Goal: Task Accomplishment & Management: Complete application form

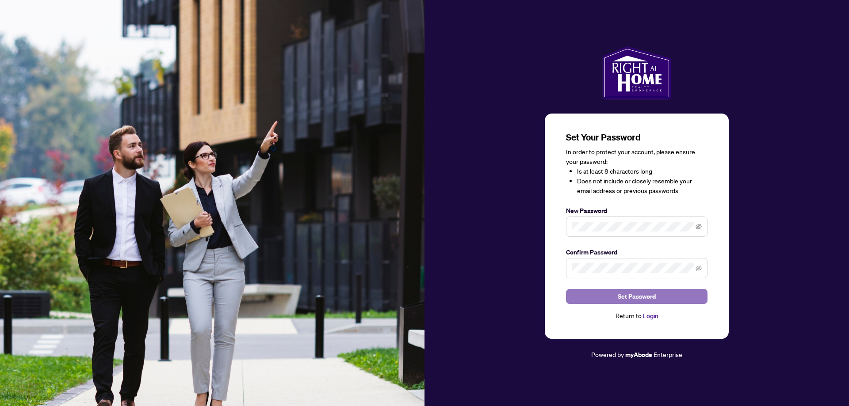
click at [633, 299] on span "Set Password" at bounding box center [637, 297] width 38 height 14
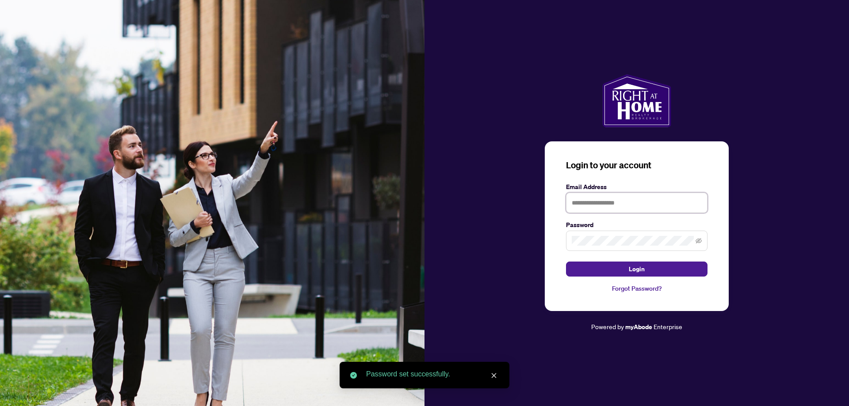
click at [635, 208] on input "text" at bounding box center [637, 203] width 142 height 20
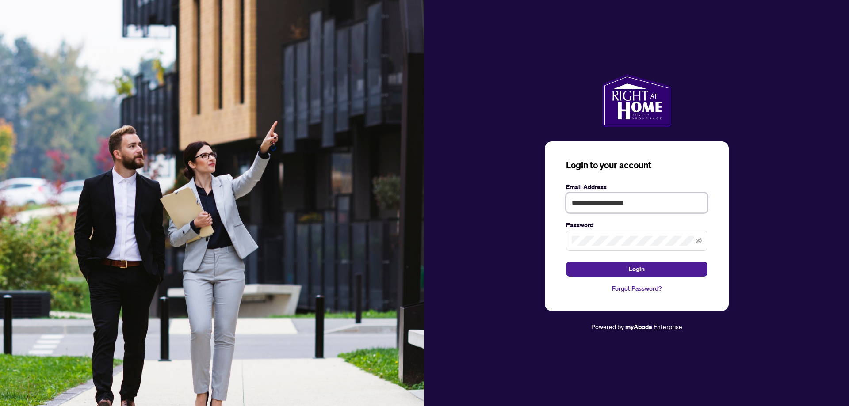
type input "**********"
click at [638, 274] on span "Login" at bounding box center [637, 269] width 16 height 14
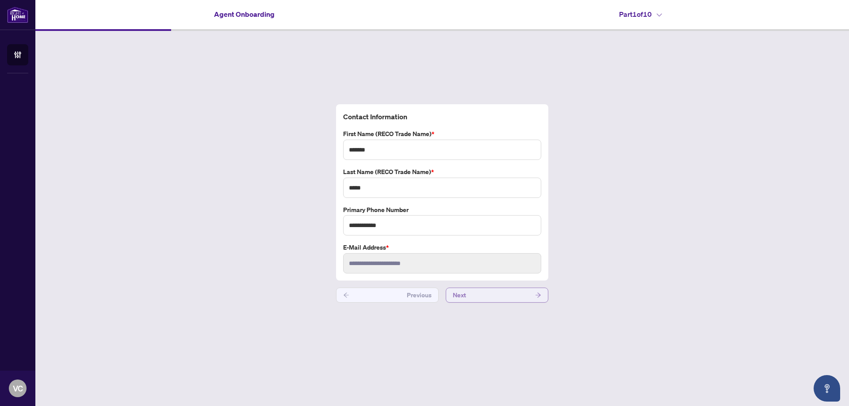
click at [481, 295] on button "Next" at bounding box center [497, 295] width 103 height 15
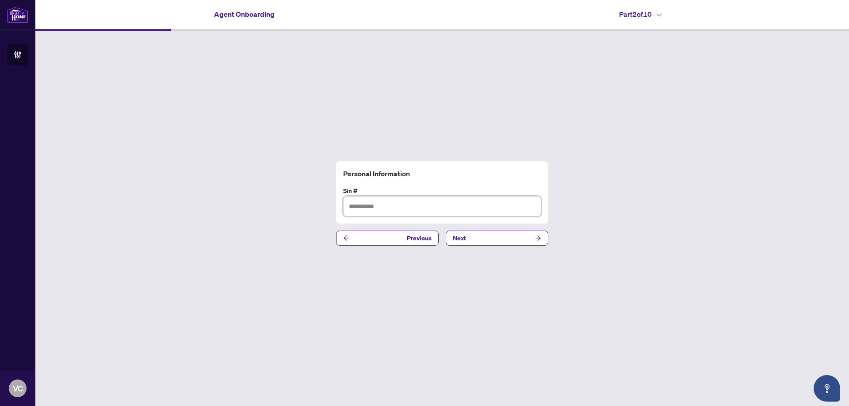
click at [404, 213] on input "text" at bounding box center [442, 206] width 198 height 20
type input "*********"
click at [489, 234] on button "Next" at bounding box center [497, 238] width 103 height 15
drag, startPoint x: 489, startPoint y: 234, endPoint x: 363, endPoint y: 78, distance: 201.0
click at [363, 78] on div "Joining Profile HST# Previous Next" at bounding box center [442, 203] width 814 height 345
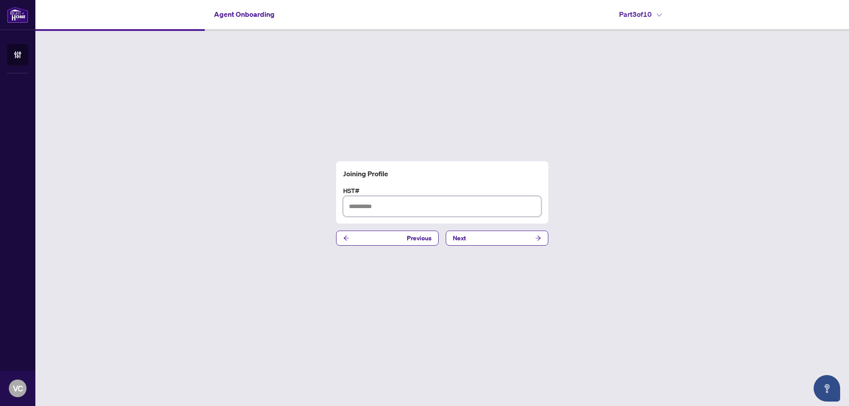
click at [391, 207] on input "text" at bounding box center [442, 206] width 198 height 20
type input "**********"
click at [465, 245] on span "Next" at bounding box center [459, 238] width 13 height 14
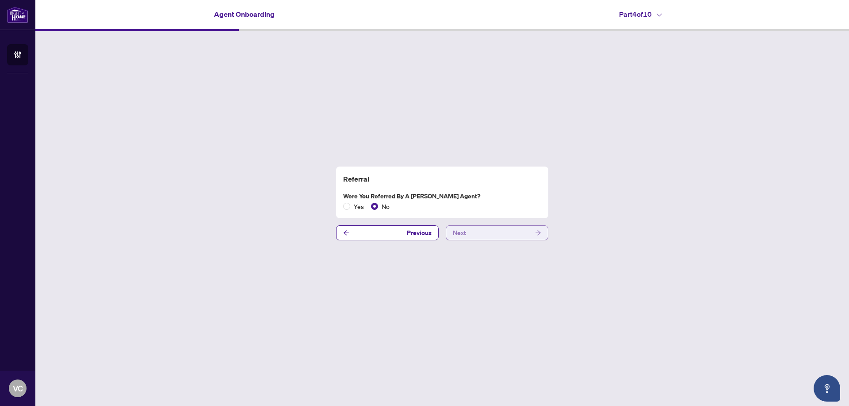
click at [469, 237] on button "Next" at bounding box center [497, 233] width 103 height 15
click at [464, 235] on span "Next" at bounding box center [459, 233] width 13 height 14
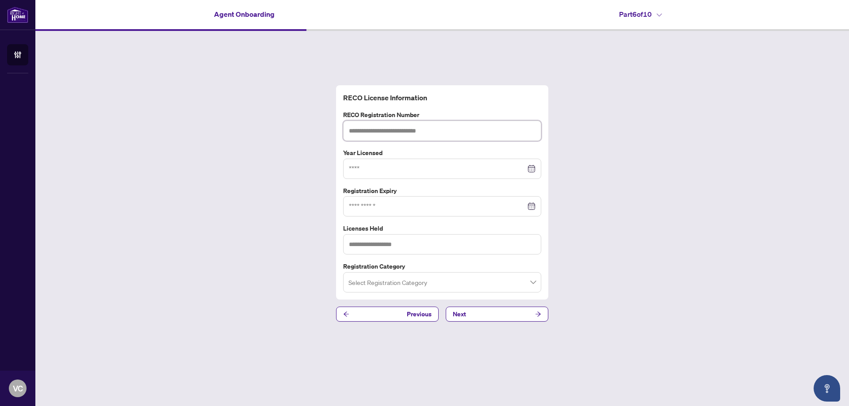
click at [440, 131] on input "text" at bounding box center [442, 131] width 198 height 20
type input "*******"
click at [381, 165] on input at bounding box center [437, 169] width 177 height 10
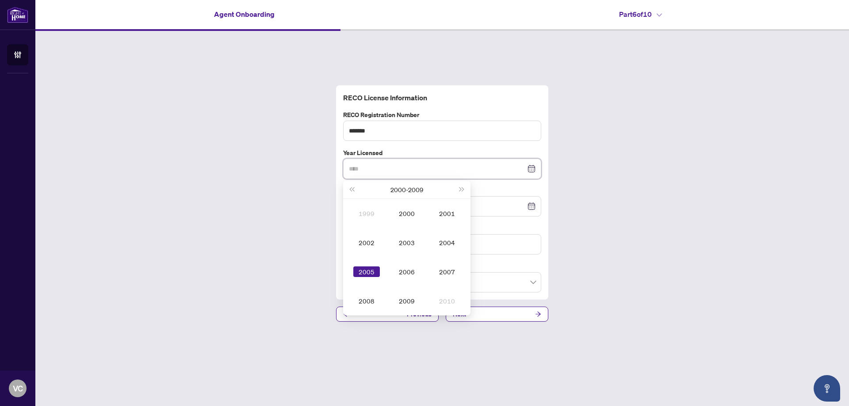
type input "****"
click at [364, 271] on div "2005" at bounding box center [366, 272] width 27 height 11
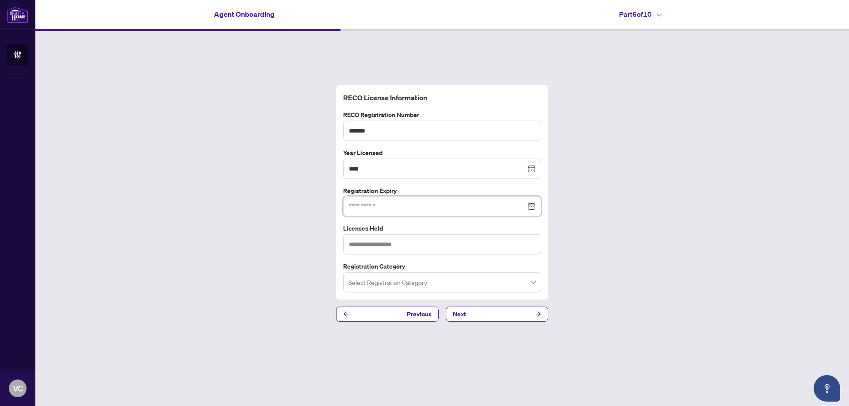
click at [405, 206] on input at bounding box center [437, 207] width 177 height 10
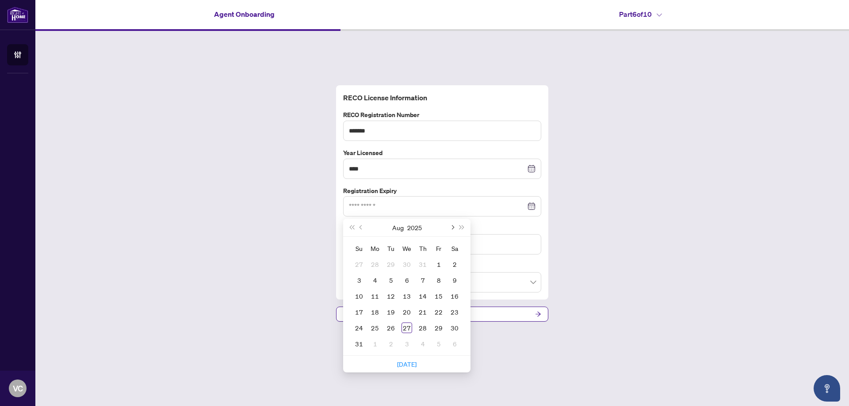
click at [453, 229] on button "Next month (PageDown)" at bounding box center [452, 228] width 10 height 18
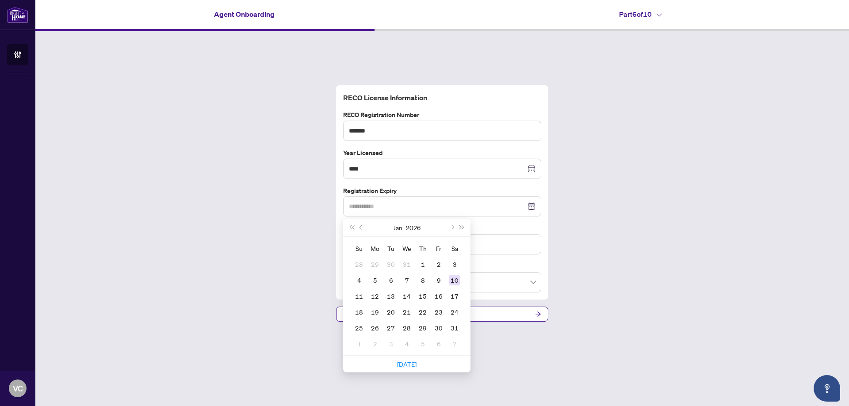
type input "**********"
click at [378, 329] on div "26" at bounding box center [375, 328] width 11 height 11
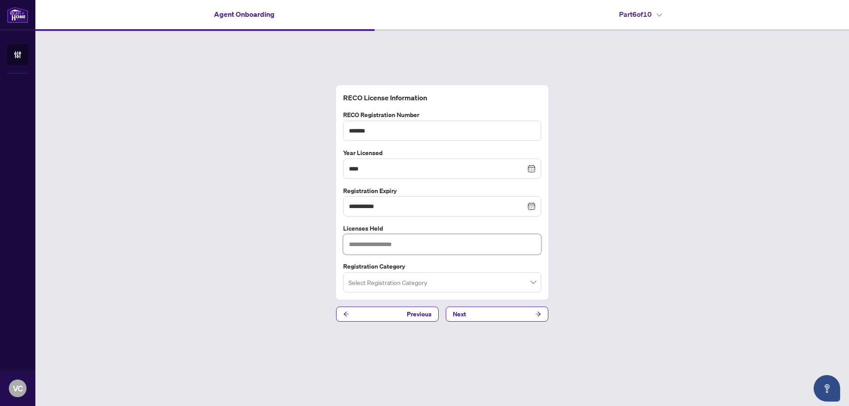
click at [418, 246] on input "text" at bounding box center [442, 244] width 198 height 20
type input "*"
click at [533, 284] on span at bounding box center [441, 282] width 187 height 17
type input "**********"
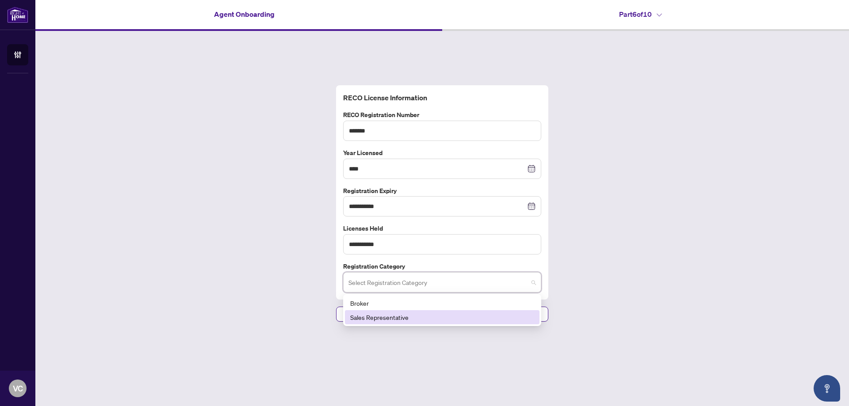
click at [456, 315] on div "Sales Representative" at bounding box center [442, 318] width 184 height 10
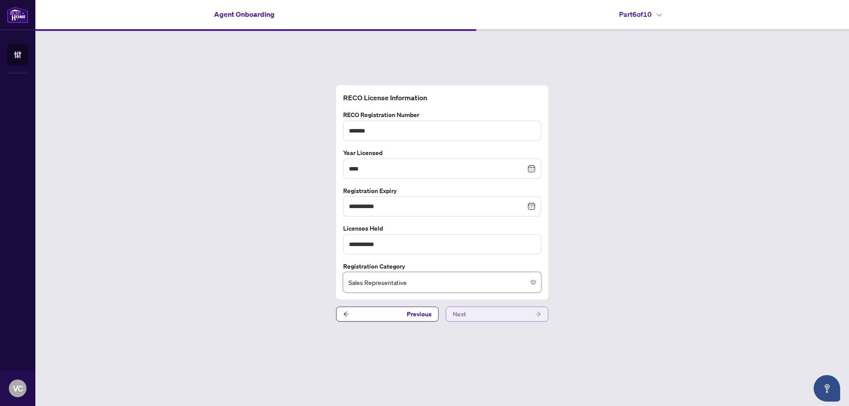
click at [482, 314] on button "Next" at bounding box center [497, 314] width 103 height 15
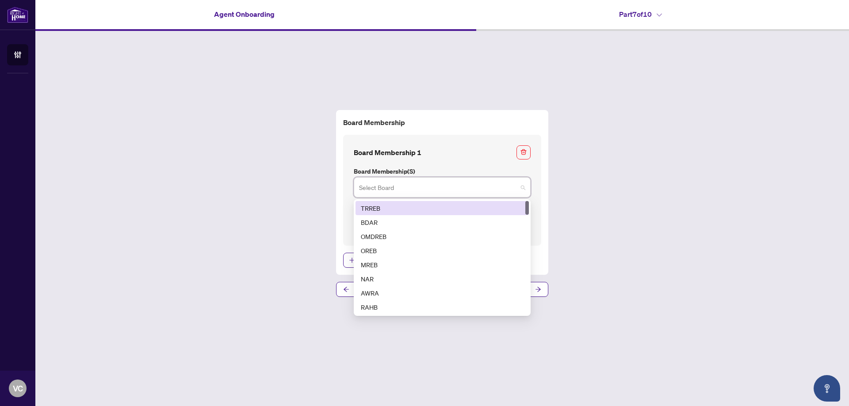
click at [463, 190] on input "search" at bounding box center [438, 188] width 158 height 19
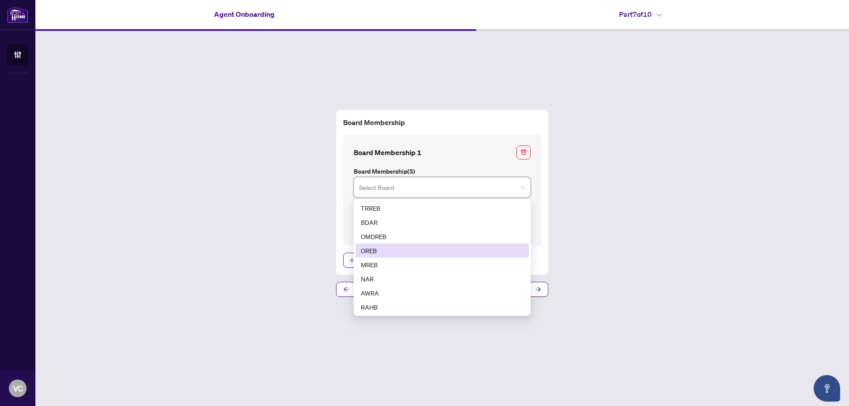
click at [387, 249] on div "OREB" at bounding box center [442, 251] width 163 height 10
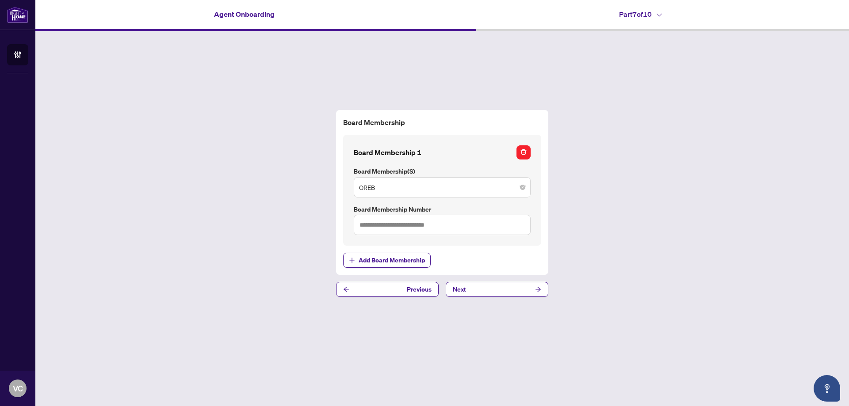
click at [527, 152] on button "button" at bounding box center [523, 152] width 14 height 14
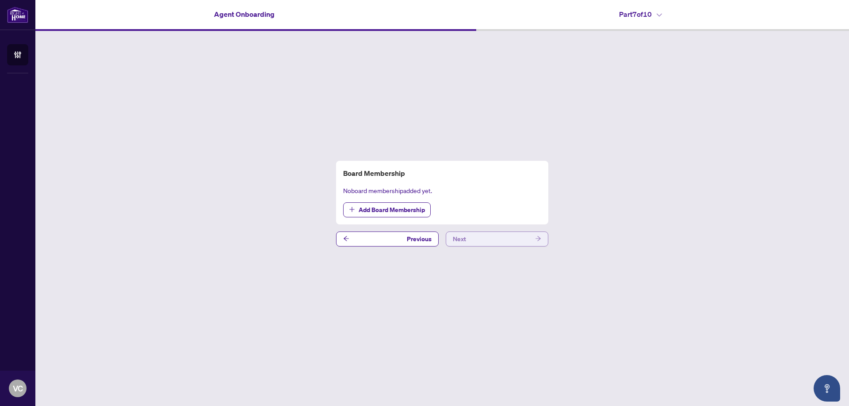
click at [474, 240] on button "Next" at bounding box center [497, 239] width 103 height 15
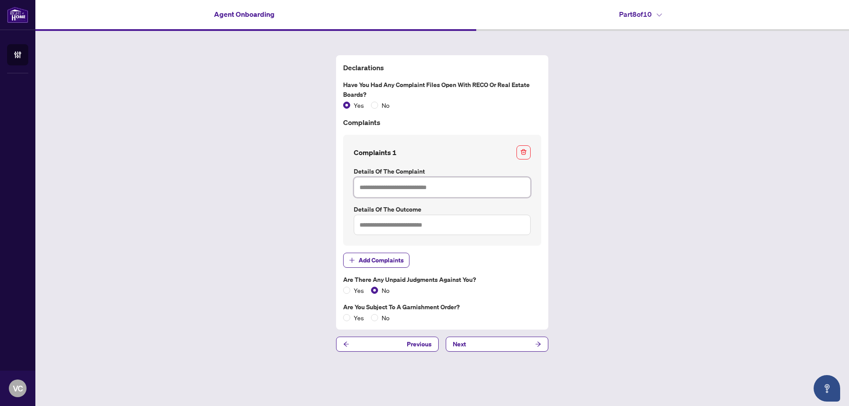
click at [427, 189] on input "text" at bounding box center [442, 187] width 177 height 20
click at [486, 346] on button "Next" at bounding box center [497, 344] width 103 height 15
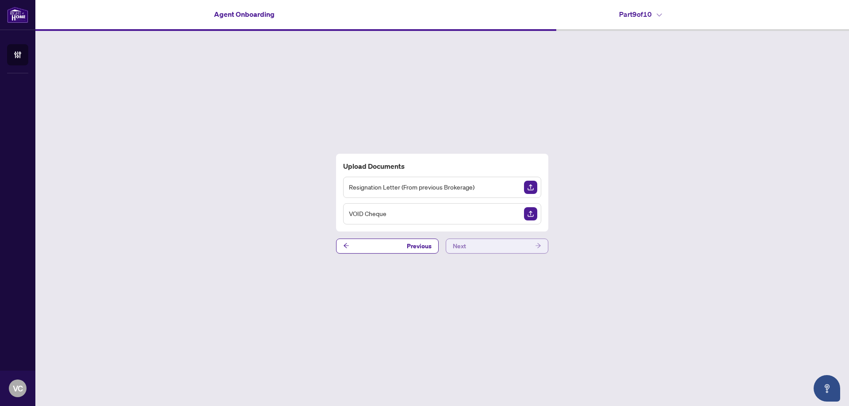
click at [478, 248] on button "Next" at bounding box center [497, 246] width 103 height 15
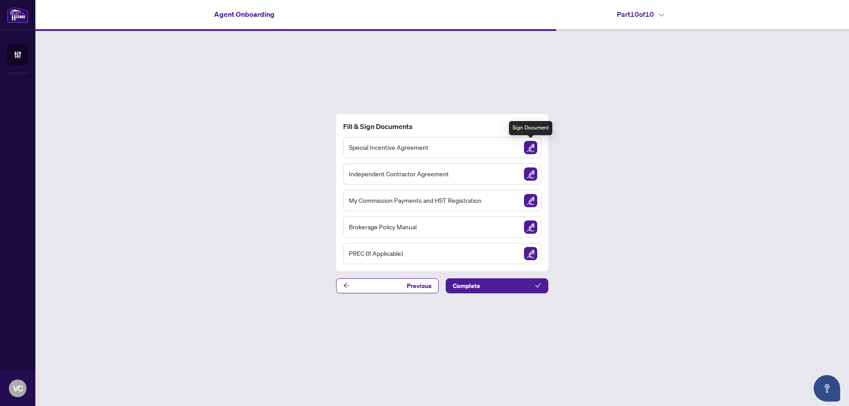
click at [531, 147] on img "Sign Document" at bounding box center [530, 147] width 13 height 13
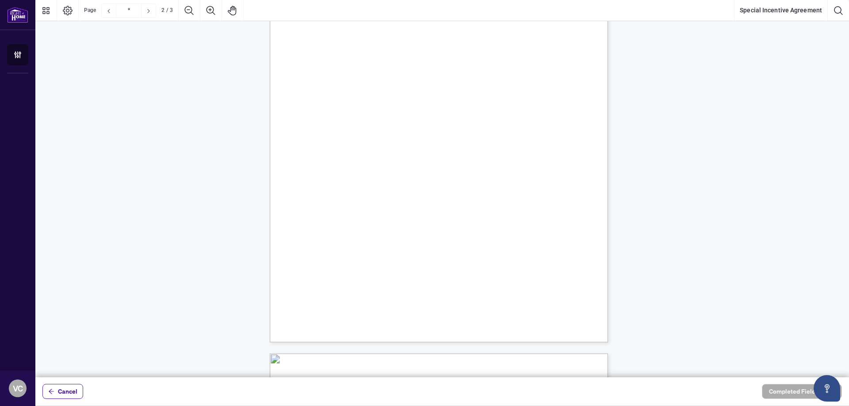
scroll to position [574, 0]
click at [430, 243] on span "(Signature Page to Follow)" at bounding box center [439, 243] width 63 height 7
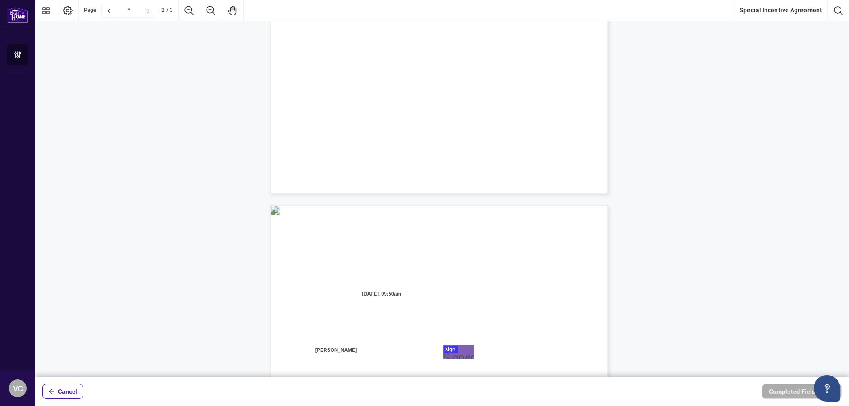
type input "*"
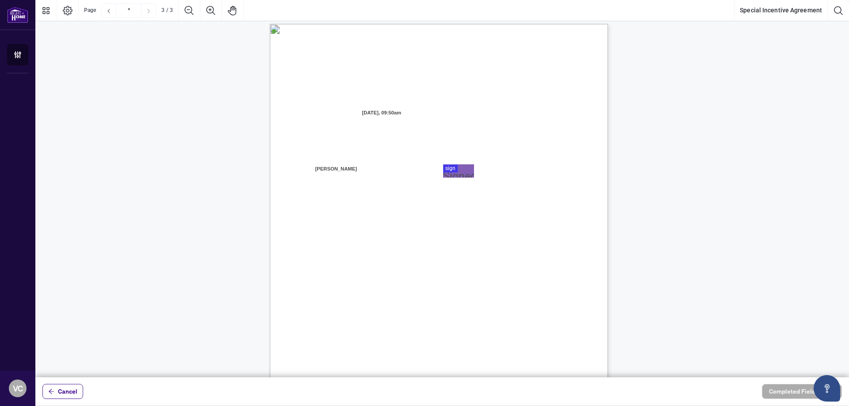
scroll to position [915, 0]
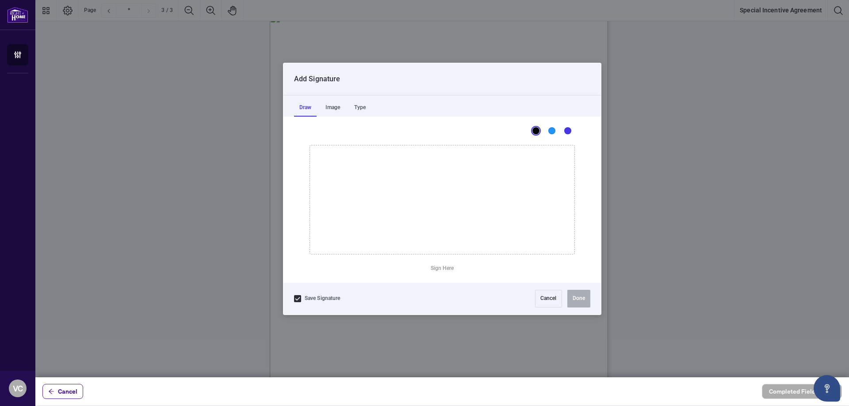
click at [449, 156] on div at bounding box center [442, 189] width 814 height 378
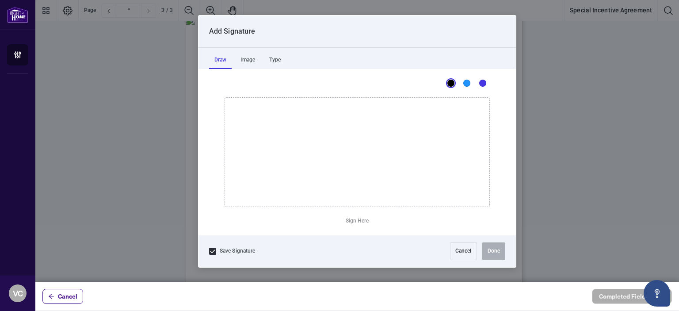
scroll to position [916, 0]
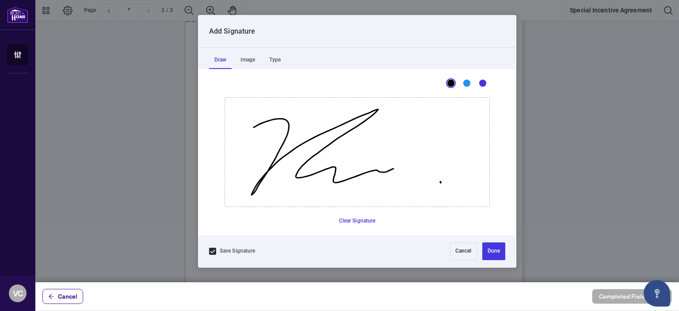
click at [356, 226] on button "Clear Signature" at bounding box center [358, 221] width 44 height 14
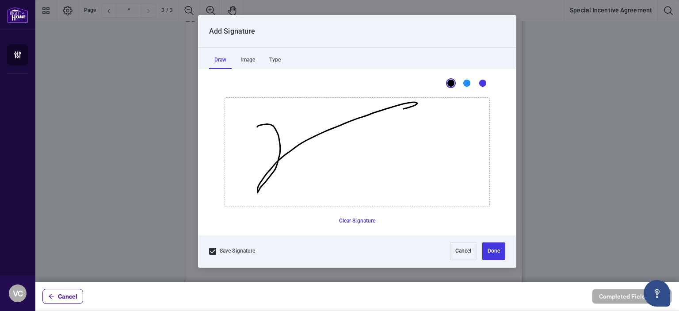
click at [359, 223] on button "Clear Signature" at bounding box center [358, 221] width 44 height 14
click at [359, 222] on button "Clear Signature" at bounding box center [358, 221] width 44 height 14
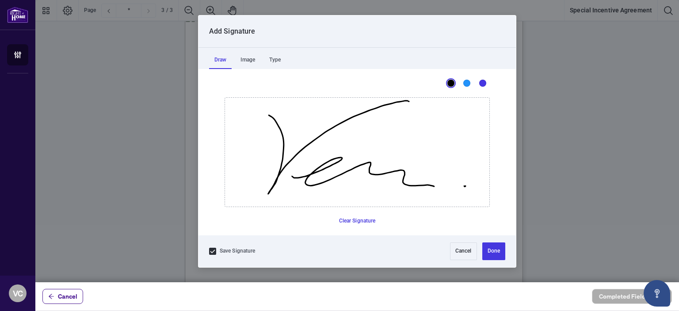
click at [359, 226] on button "Clear Signature" at bounding box center [358, 221] width 44 height 14
click at [361, 218] on button "Clear Signature" at bounding box center [358, 221] width 44 height 14
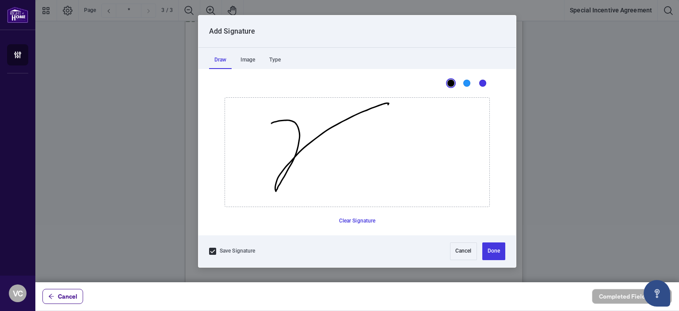
click at [360, 221] on button "Clear Signature" at bounding box center [358, 221] width 44 height 14
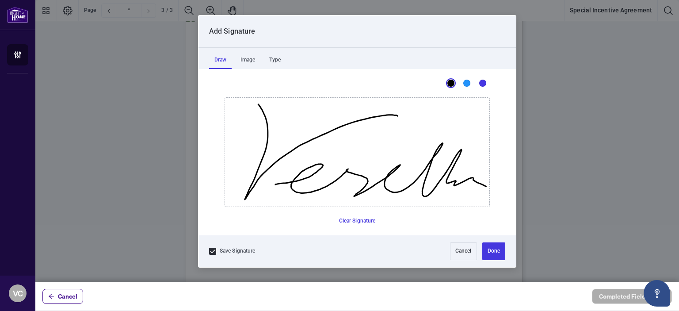
click at [363, 227] on button "Clear Signature" at bounding box center [358, 221] width 44 height 14
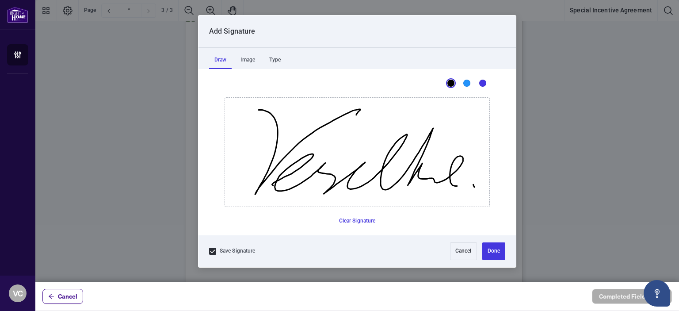
click at [500, 249] on button "Done" at bounding box center [493, 251] width 23 height 18
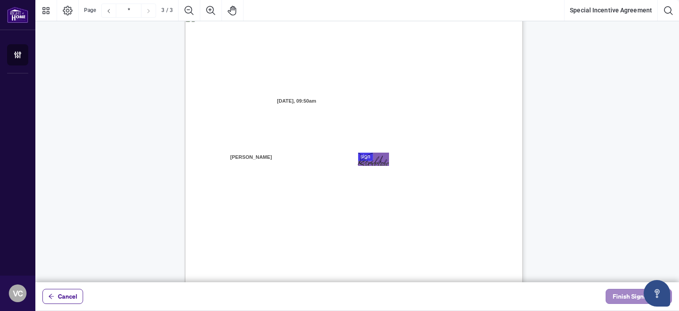
click at [618, 294] on span "Finish Signing" at bounding box center [633, 296] width 40 height 14
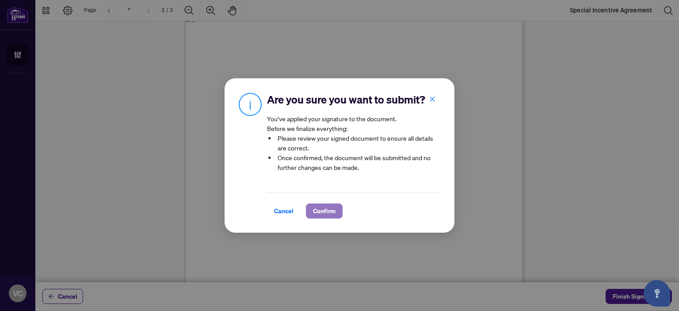
click at [324, 207] on span "Confirm" at bounding box center [324, 211] width 23 height 14
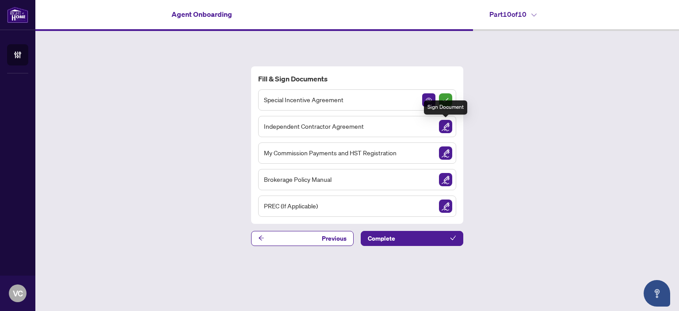
click at [447, 125] on img "Sign Document" at bounding box center [445, 126] width 13 height 13
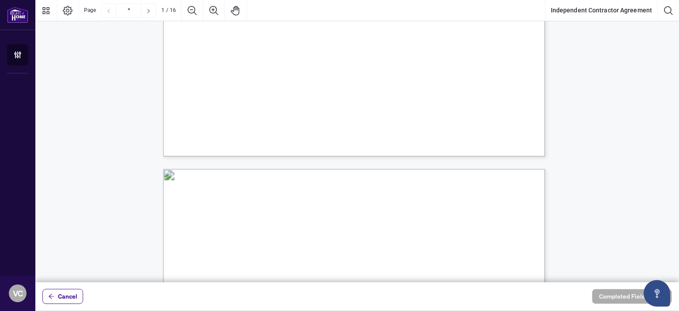
scroll to position [371, 0]
